Goal: Use online tool/utility: Use online tool/utility

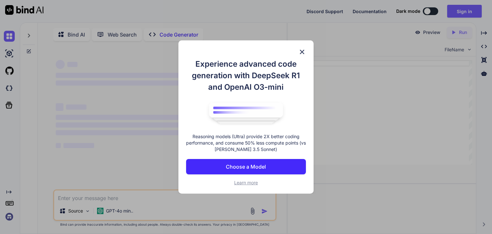
click at [300, 47] on div "Experience advanced code generation with DeepSeek R1 and OpenAI O3-mini Reasoni…" at bounding box center [245, 116] width 135 height 153
click at [301, 51] on img at bounding box center [302, 52] width 8 height 8
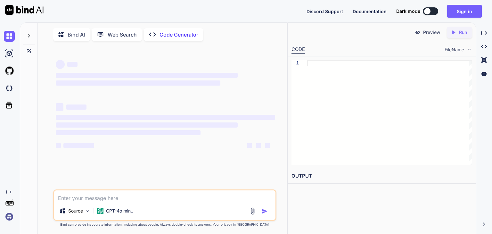
click at [195, 197] on textarea at bounding box center [164, 196] width 221 height 12
paste textarea "C:\Users\[PERSON_NAME]\IdeaProjects\Hosp2\src\HospitalManagementSystem.java:288…"
type textarea "C:\Users\[PERSON_NAME]\IdeaProjects\Hosp2\src\HospitalManagementSystem.java:288…"
type textarea "x"
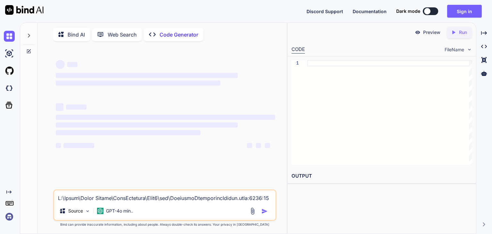
scroll to position [1738, 0]
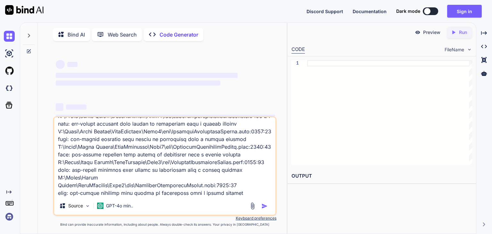
type textarea "C:\Users\[PERSON_NAME]\IdeaProjects\Hosp2\src\HospitalManagementSystem.java:288…"
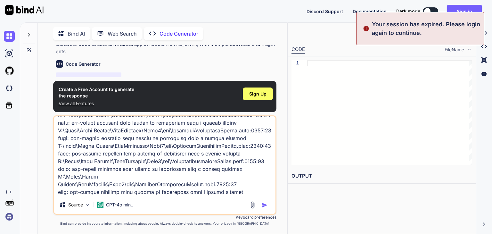
scroll to position [22, 0]
type textarea "x"
click at [226, 184] on textarea at bounding box center [164, 155] width 221 height 79
type textarea "import javax.imageio.ImageIO; import javax.swing.*; import javax.swing.border.E…"
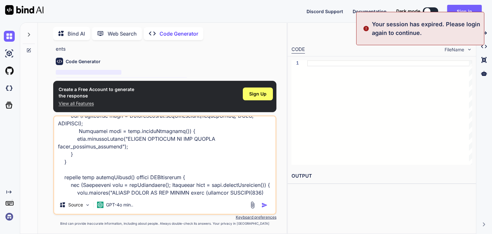
scroll to position [27437, 0]
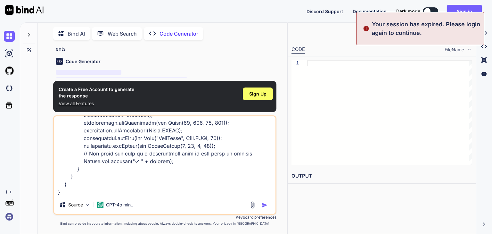
type textarea "x"
type textarea "import javax.imageio.ImageIO; import javax.swing.*; import javax.swing.border.E…"
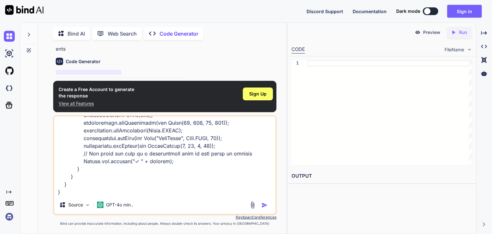
click at [265, 207] on img "button" at bounding box center [264, 205] width 6 height 6
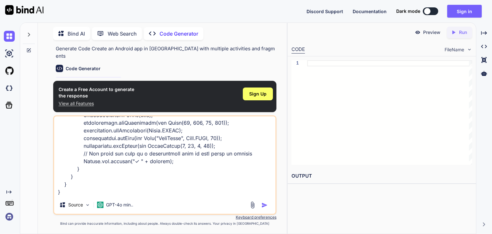
scroll to position [0, 0]
